Goal: Information Seeking & Learning: Find specific fact

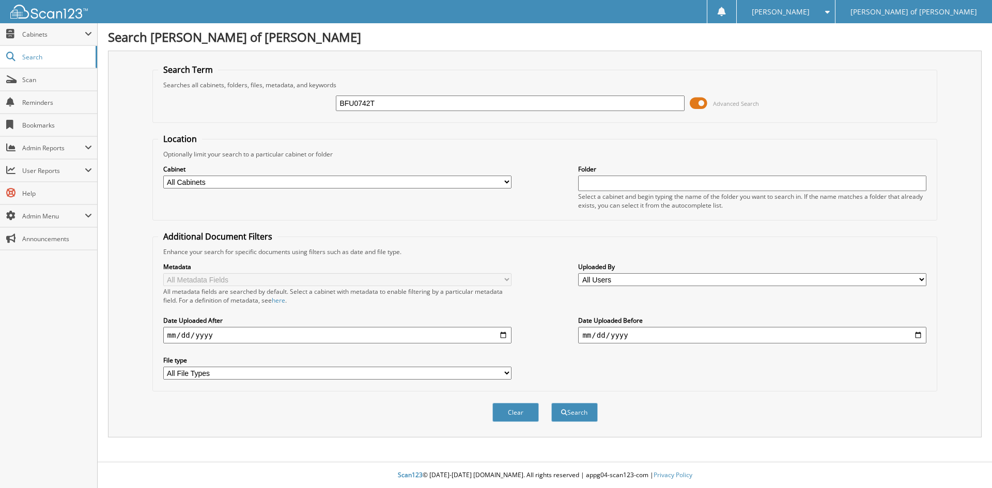
type input "BFU0742T"
click at [551, 403] on button "Search" at bounding box center [574, 412] width 47 height 19
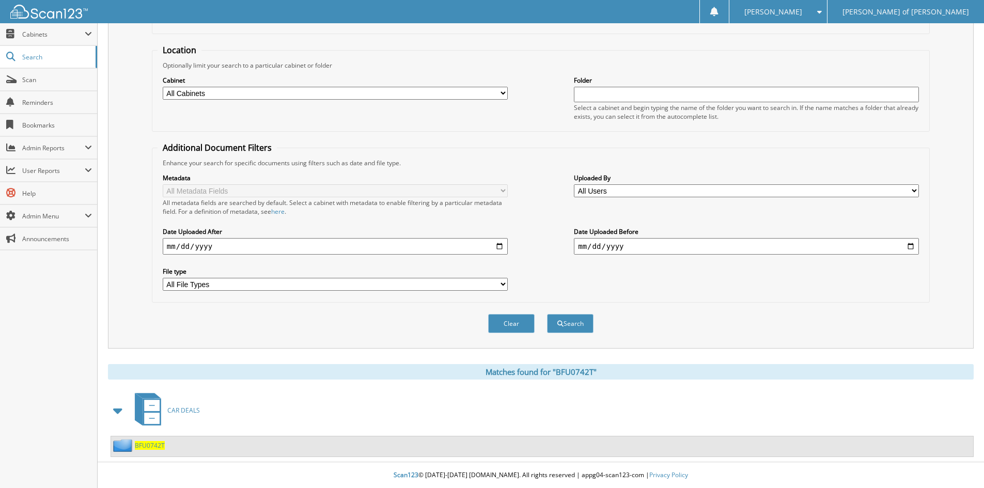
scroll to position [89, 0]
click at [151, 448] on span "BFU0742T" at bounding box center [150, 445] width 30 height 9
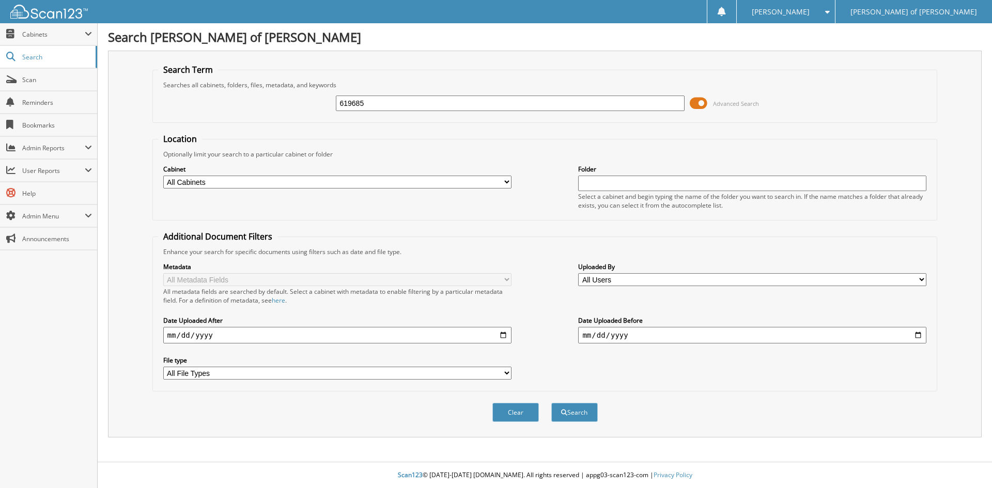
type input "619685"
click at [551, 403] on button "Search" at bounding box center [574, 412] width 47 height 19
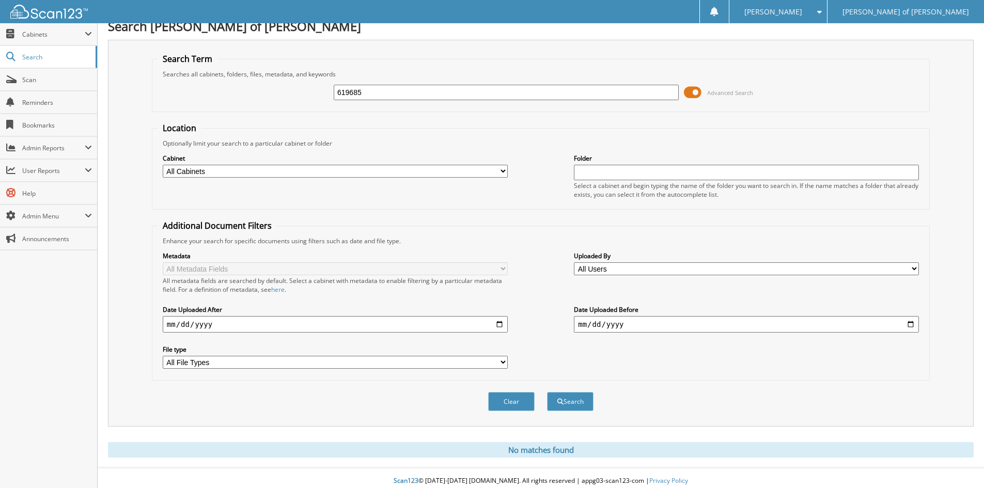
scroll to position [17, 0]
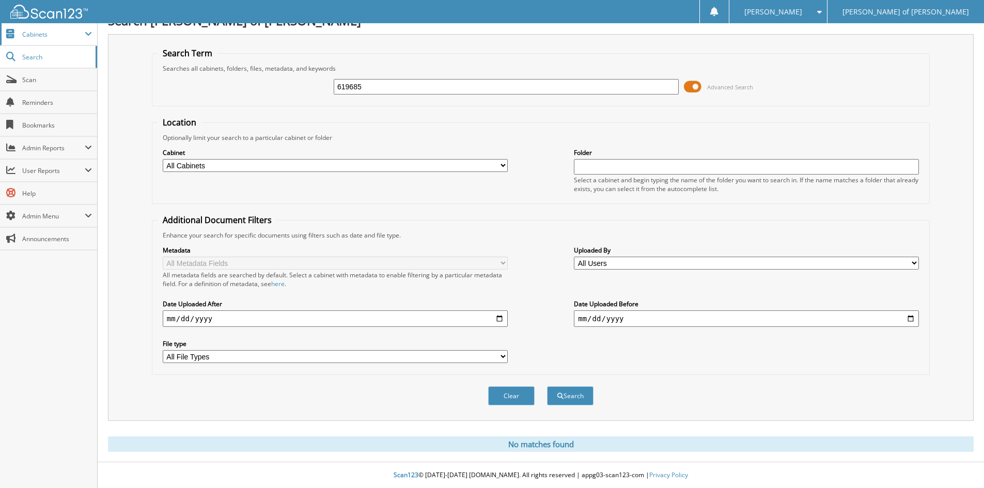
click at [32, 39] on span "Cabinets" at bounding box center [48, 34] width 97 height 22
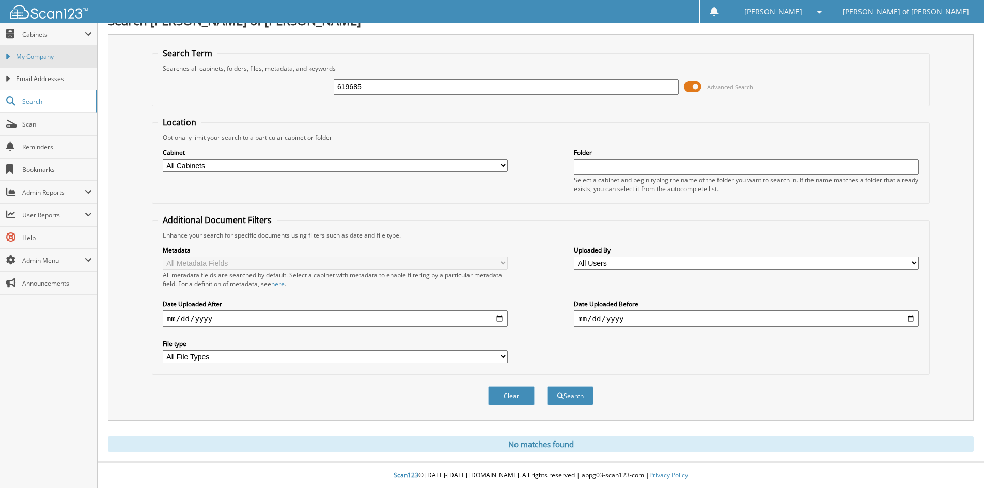
click at [29, 64] on link "My Company" at bounding box center [48, 56] width 97 height 22
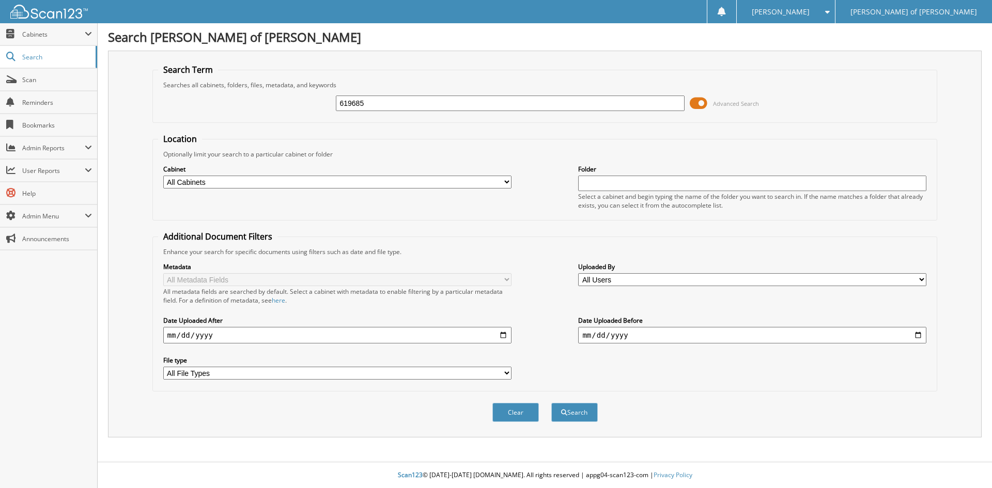
type input "619685"
click at [551, 403] on button "Search" at bounding box center [574, 412] width 47 height 19
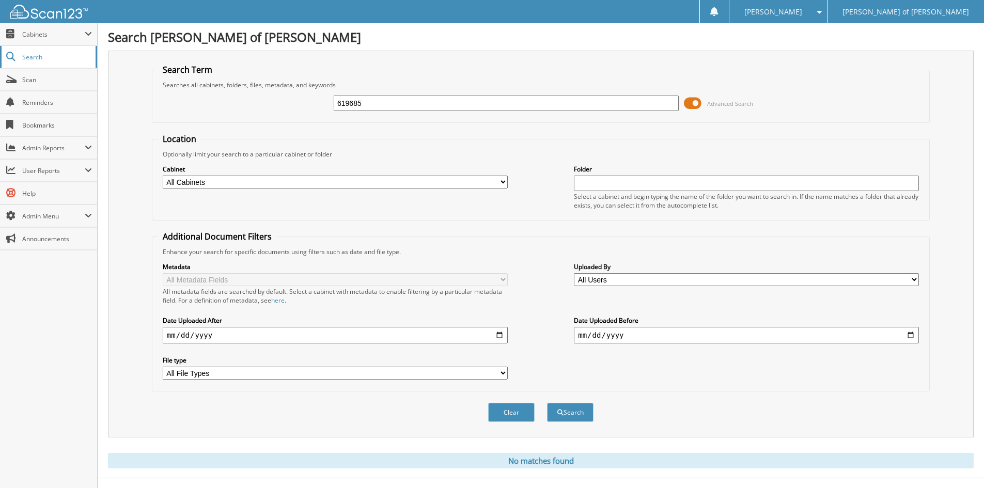
click at [42, 58] on span "Search" at bounding box center [56, 57] width 68 height 9
